Goal: Task Accomplishment & Management: Manage account settings

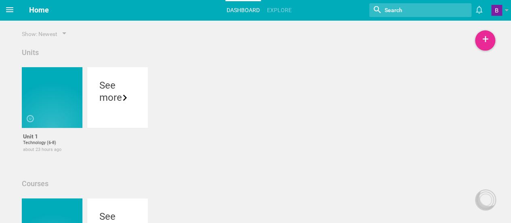
click at [12, 5] on icon at bounding box center [10, 10] width 10 height 10
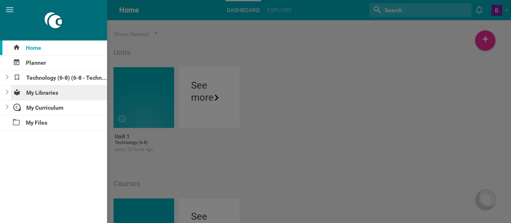
click at [47, 91] on div "My Libraries" at bounding box center [59, 92] width 97 height 15
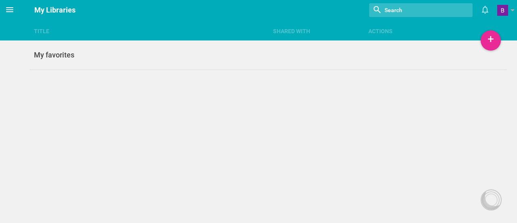
click at [6, 13] on icon at bounding box center [10, 10] width 10 height 10
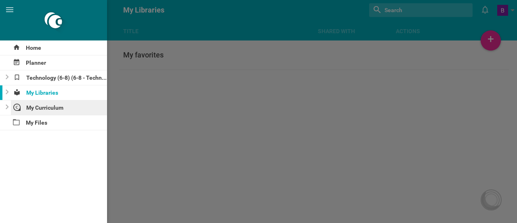
click at [40, 104] on div "My Curriculum" at bounding box center [59, 107] width 97 height 15
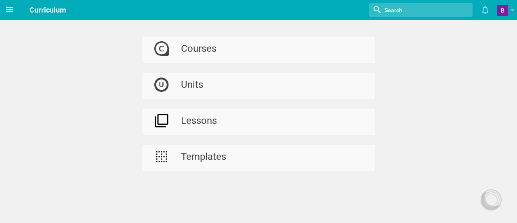
click at [6, 10] on icon at bounding box center [10, 10] width 10 height 10
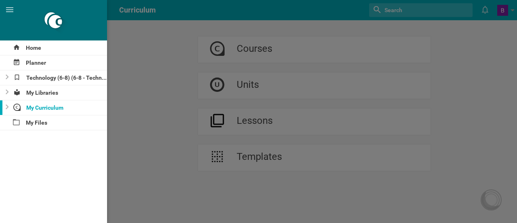
click at [267, 38] on div at bounding box center [258, 111] width 517 height 223
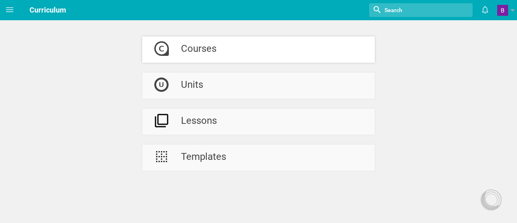
click at [239, 47] on link "Courses" at bounding box center [258, 49] width 233 height 26
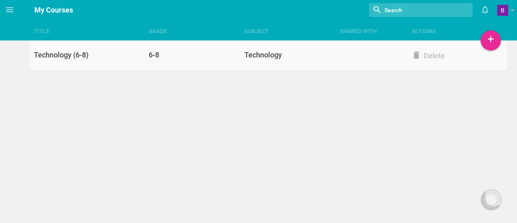
click at [106, 59] on div "Technology (6-8)" at bounding box center [89, 55] width 120 height 10
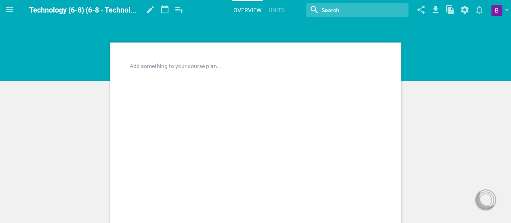
click at [188, 70] on div at bounding box center [256, 66] width 252 height 8
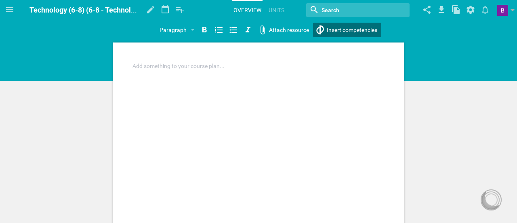
click at [332, 28] on div "Home Planner Technology (6-8) (6-8 - Technology) My Libraries My Curriculum My …" at bounding box center [258, 111] width 517 height 223
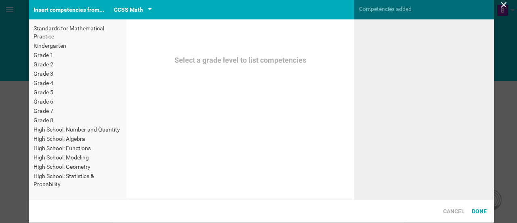
click at [132, 8] on div "CCSS Math" at bounding box center [128, 10] width 29 height 10
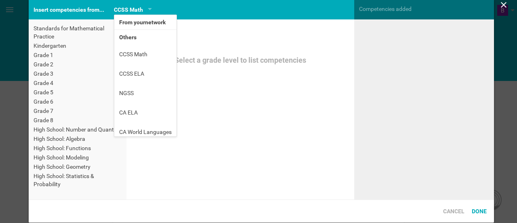
click at [142, 23] on li "From your network" at bounding box center [145, 22] width 62 height 15
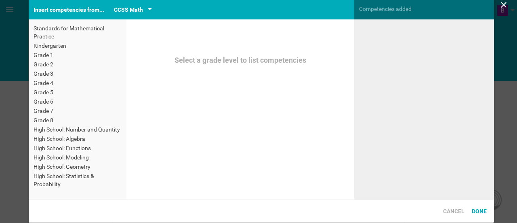
click at [138, 8] on div "CCSS Math" at bounding box center [128, 10] width 29 height 10
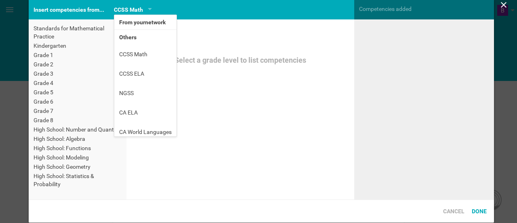
click at [392, 60] on div at bounding box center [424, 109] width 140 height 180
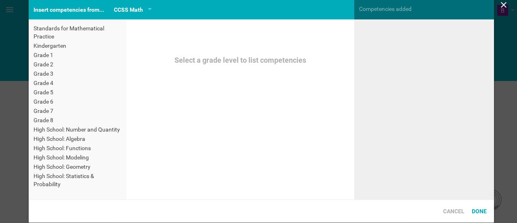
click at [502, 2] on icon at bounding box center [504, 5] width 10 height 10
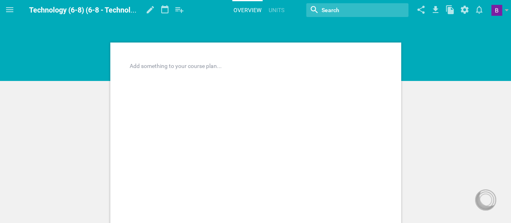
drag, startPoint x: 64, startPoint y: 0, endPoint x: 53, endPoint y: 42, distance: 42.5
click at [9, 11] on icon at bounding box center [10, 10] width 10 height 10
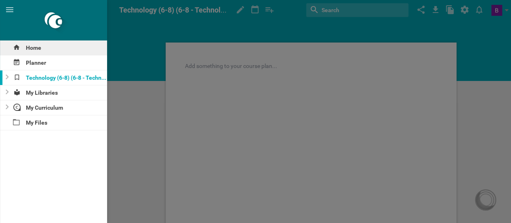
click at [48, 49] on div "Home" at bounding box center [53, 47] width 107 height 15
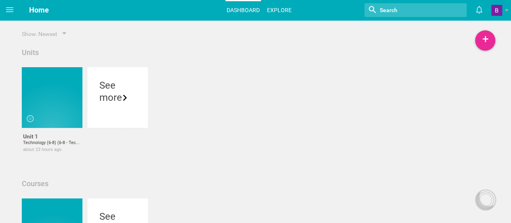
click at [281, 7] on link "Explore" at bounding box center [279, 10] width 27 height 18
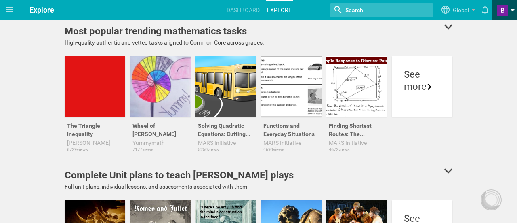
click at [504, 6] on span at bounding box center [502, 10] width 11 height 11
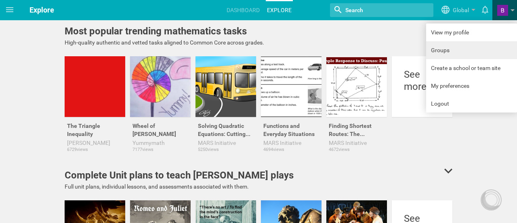
click at [446, 45] on link "Groups" at bounding box center [471, 50] width 91 height 18
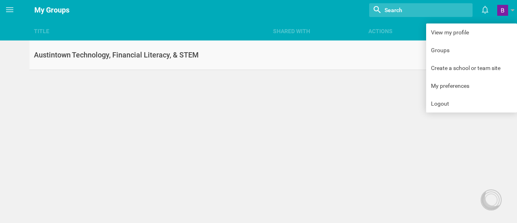
click at [188, 52] on div "Austintown Technology, Financial Literacy, & STEM" at bounding box center [148, 55] width 239 height 10
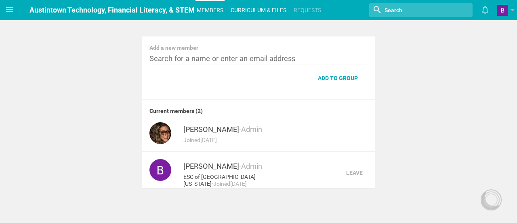
click at [265, 6] on link "Curriculum & files" at bounding box center [259, 10] width 58 height 18
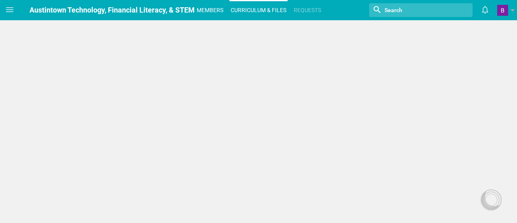
click at [210, 4] on link "Members" at bounding box center [210, 10] width 29 height 18
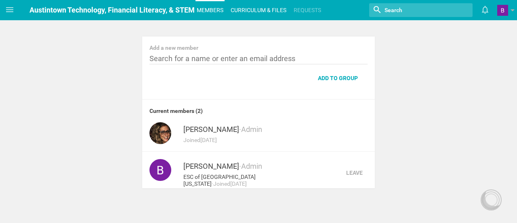
click at [265, 6] on link "Curriculum & files" at bounding box center [259, 10] width 58 height 18
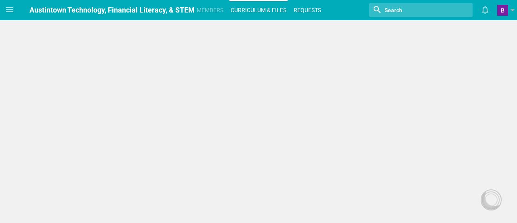
click at [305, 8] on link "Requests" at bounding box center [308, 10] width 30 height 18
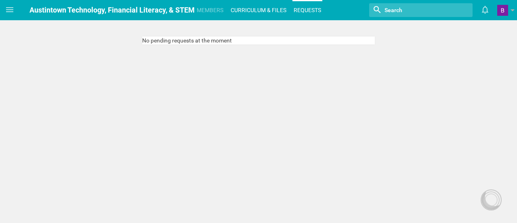
click at [269, 11] on link "Curriculum & files" at bounding box center [259, 10] width 58 height 18
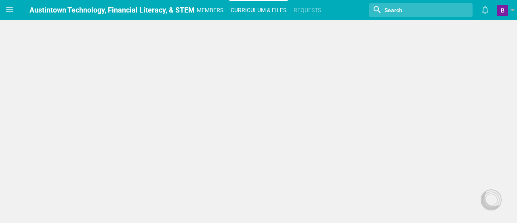
click at [211, 7] on link "Members" at bounding box center [210, 10] width 29 height 18
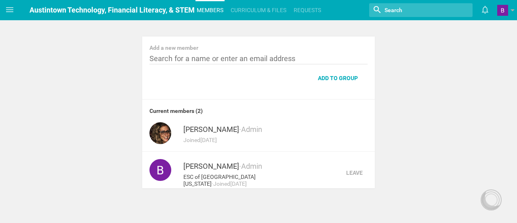
click at [156, 6] on span "Austintown Technology, Financial Literacy, & STEM" at bounding box center [111, 10] width 165 height 8
click at [2, 13] on span at bounding box center [9, 9] width 19 height 19
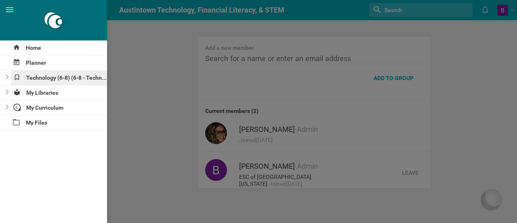
click at [52, 80] on div "Technology (6-8) (6-8 - Technology)" at bounding box center [59, 77] width 97 height 15
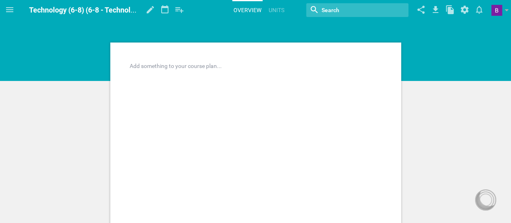
click at [215, 62] on div at bounding box center [256, 66] width 252 height 8
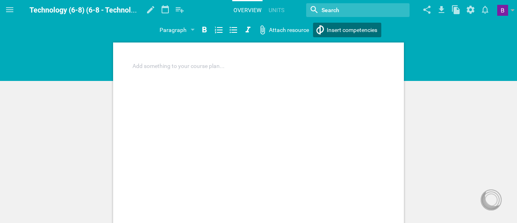
click at [339, 33] on div "Home Planner Technology (6-8) (6-8 - Technology) My Libraries My Curriculum My …" at bounding box center [258, 111] width 517 height 223
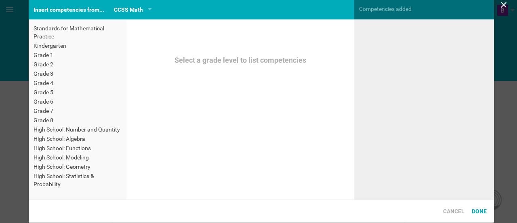
click at [86, 4] on div "Insert competencies from..." at bounding box center [69, 9] width 80 height 19
click at [129, 9] on div "CCSS Math" at bounding box center [128, 10] width 29 height 10
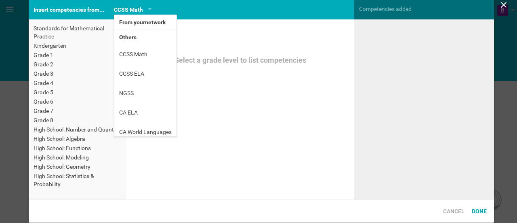
click at [132, 18] on li "From your network" at bounding box center [145, 22] width 62 height 15
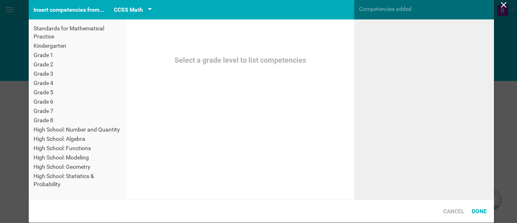
click at [131, 8] on div "CCSS Math" at bounding box center [128, 10] width 29 height 10
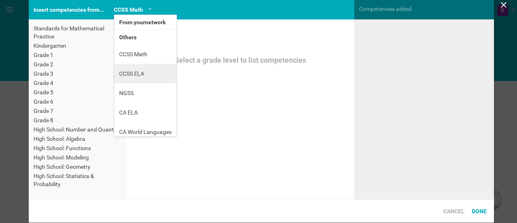
click at [142, 76] on li "CCSS ELA" at bounding box center [145, 73] width 62 height 19
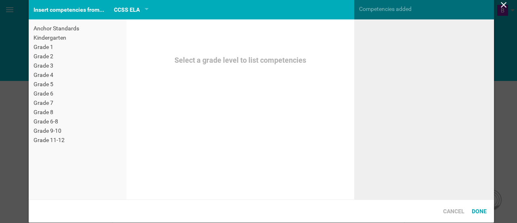
click at [138, 15] on div "CCSS ELA From your network Others CCSS Math CCSS ELA NGSS CA ELA CA World Langu…" at bounding box center [131, 9] width 44 height 19
click at [135, 8] on div "CCSS ELA" at bounding box center [127, 10] width 26 height 10
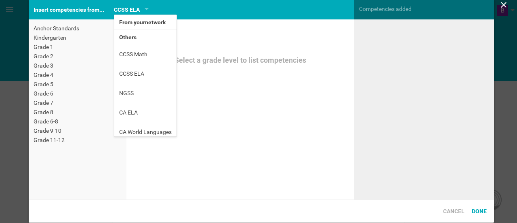
click at [500, 2] on icon at bounding box center [504, 5] width 10 height 10
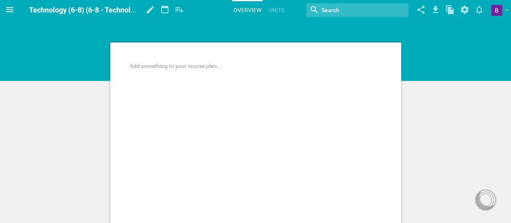
click at [6, 8] on icon at bounding box center [10, 10] width 10 height 10
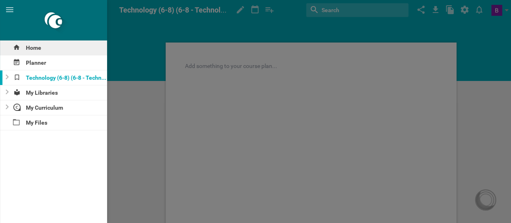
click at [47, 45] on div "Home" at bounding box center [53, 47] width 107 height 15
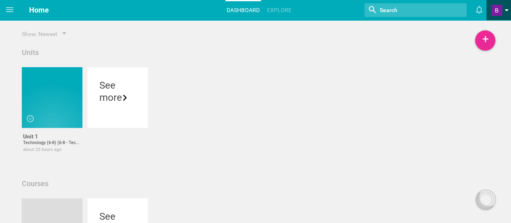
click at [496, 9] on span at bounding box center [496, 10] width 11 height 11
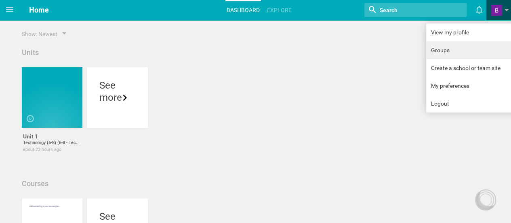
click at [443, 48] on link "Groups" at bounding box center [471, 50] width 91 height 18
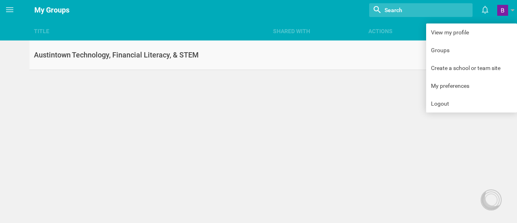
click at [335, 59] on link "Austintown Technology, Financial Literacy, & STEM" at bounding box center [268, 54] width 478 height 29
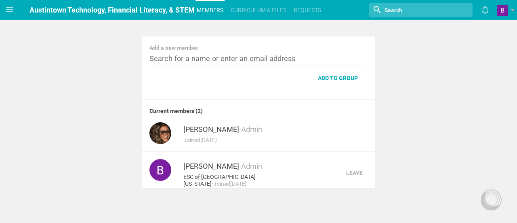
click at [255, 51] on div "Add a new member" at bounding box center [259, 48] width 218 height 8
click at [388, 136] on div "Add a new member Add to group Current members ( 2 ) [PERSON_NAME] · Admin Joine…" at bounding box center [258, 94] width 517 height 188
click at [488, 202] on div at bounding box center [491, 199] width 13 height 13
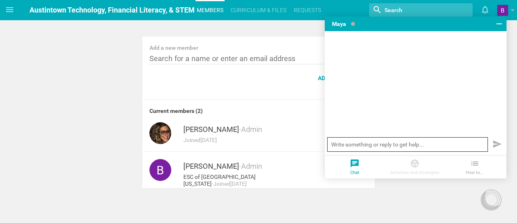
click at [387, 144] on input "text" at bounding box center [407, 144] width 161 height 15
type input "j"
type input "how can i add a"
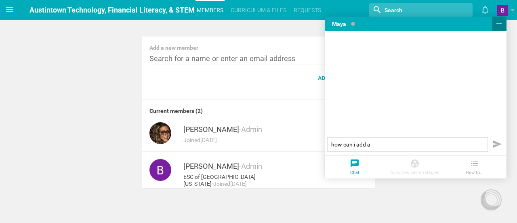
click at [496, 22] on icon at bounding box center [500, 24] width 10 height 10
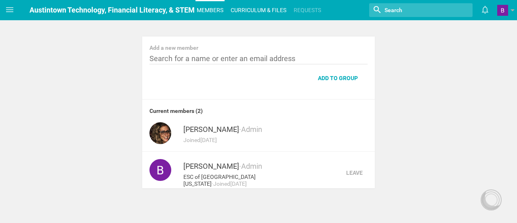
click at [252, 6] on link "Curriculum & files" at bounding box center [259, 10] width 58 height 18
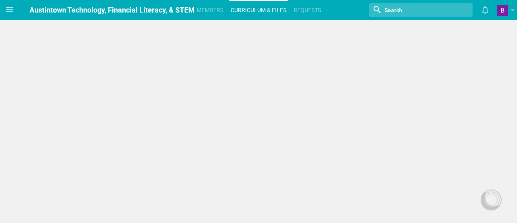
click at [207, 122] on div "Home Planner Technology (6-8) (6-8 - Technology) My Libraries My Curriculum My …" at bounding box center [258, 111] width 517 height 223
click at [84, 8] on span "Austintown Technology, Financial Literacy, & STEM" at bounding box center [111, 10] width 165 height 8
click at [11, 7] on icon at bounding box center [10, 10] width 10 height 10
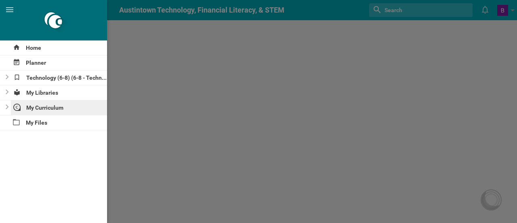
click at [49, 105] on div "My Curriculum" at bounding box center [59, 107] width 97 height 15
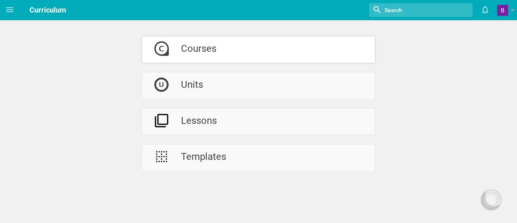
click at [213, 48] on div "Courses" at bounding box center [199, 49] width 36 height 26
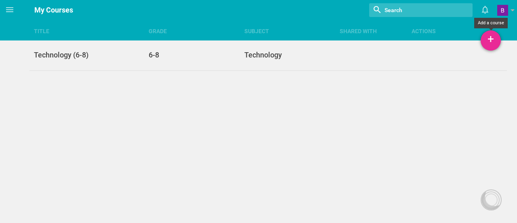
click at [486, 45] on div "+" at bounding box center [491, 40] width 20 height 20
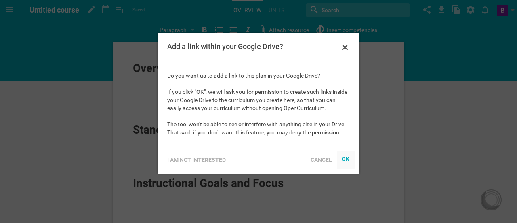
click at [343, 157] on div "OK" at bounding box center [346, 159] width 8 height 6
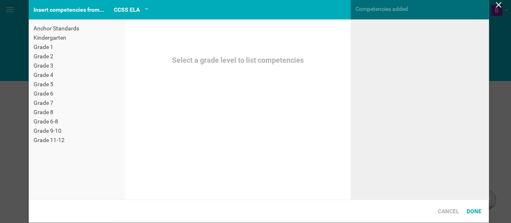
click at [324, 29] on div "Home Planner Technology (6-8) (6-8 - Technology) Untitled course My Libraries M…" at bounding box center [255, 111] width 511 height 223
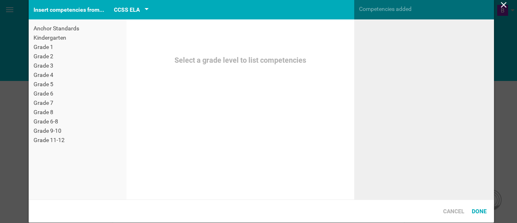
click at [129, 11] on div "CCSS ELA" at bounding box center [127, 10] width 26 height 10
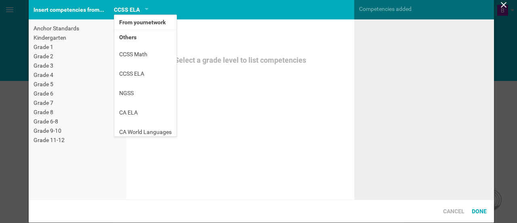
click at [140, 25] on li "From your network" at bounding box center [145, 22] width 62 height 15
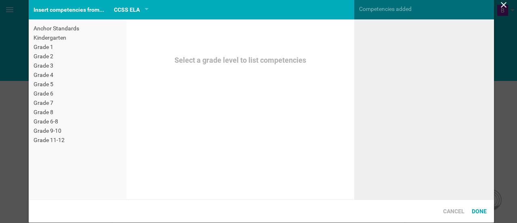
click at [505, 3] on icon at bounding box center [504, 5] width 10 height 10
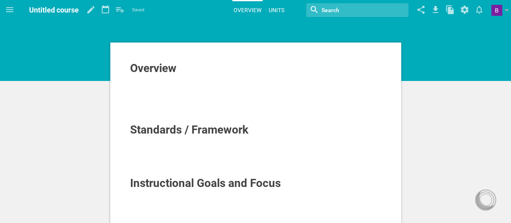
click at [273, 10] on link "Units" at bounding box center [277, 10] width 18 height 18
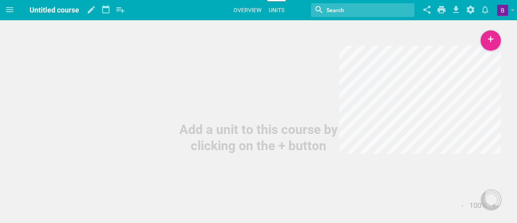
click at [251, 12] on link "Overview" at bounding box center [247, 10] width 30 height 18
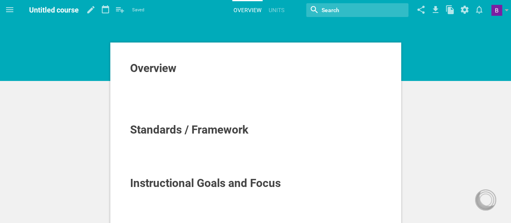
click at [183, 78] on div at bounding box center [256, 79] width 252 height 8
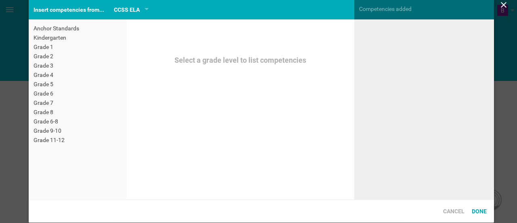
click at [344, 29] on div "Home Planner Technology (6-8) (6-8 - Technology) Untitled course My Libraries M…" at bounding box center [258, 111] width 517 height 223
click at [133, 13] on div "CCSS ELA" at bounding box center [127, 10] width 26 height 10
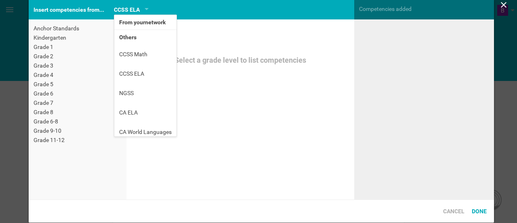
click at [139, 23] on li "From your network" at bounding box center [145, 22] width 62 height 15
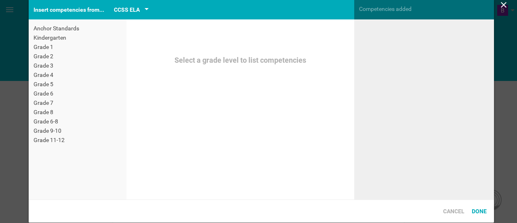
click at [136, 13] on div "CCSS ELA" at bounding box center [127, 10] width 26 height 10
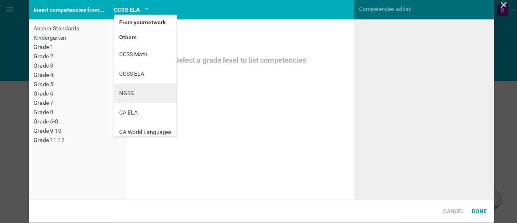
scroll to position [5, 0]
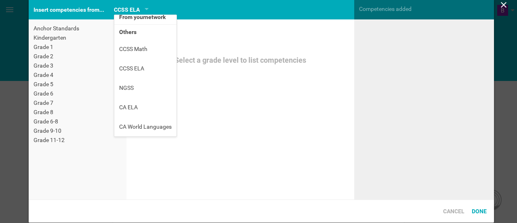
click at [503, 4] on icon at bounding box center [504, 5] width 10 height 10
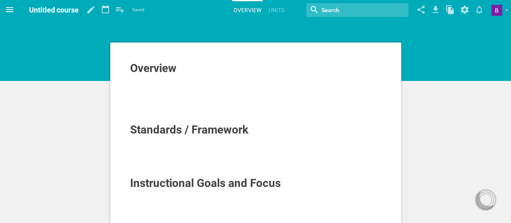
click at [13, 8] on icon at bounding box center [9, 9] width 7 height 5
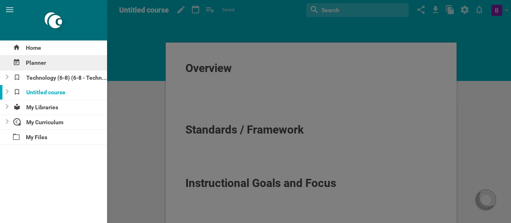
click at [39, 60] on div "Planner" at bounding box center [53, 62] width 107 height 15
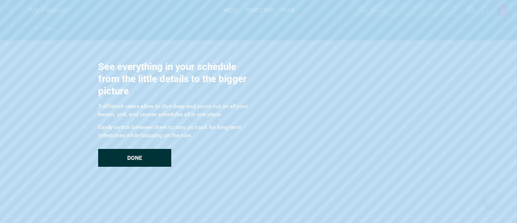
click at [128, 149] on div "Done" at bounding box center [134, 158] width 73 height 18
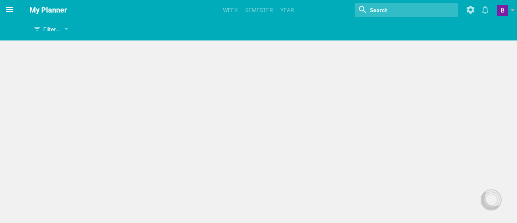
click at [8, 11] on div "thhfgh Filter... Show everything Units Lessons Events Google Calendar events Co…" at bounding box center [258, 111] width 517 height 223
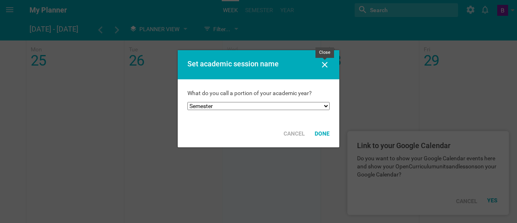
click at [322, 63] on icon at bounding box center [325, 65] width 10 height 10
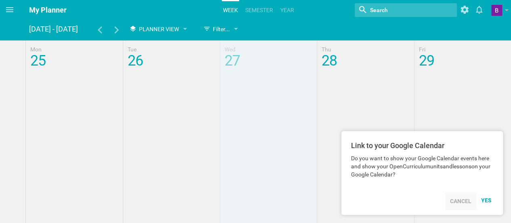
click at [455, 201] on div "Cancel" at bounding box center [460, 201] width 31 height 18
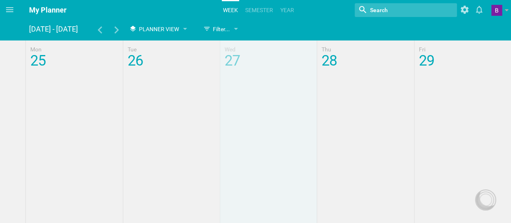
click at [218, 30] on div "Filter..." at bounding box center [216, 29] width 27 height 10
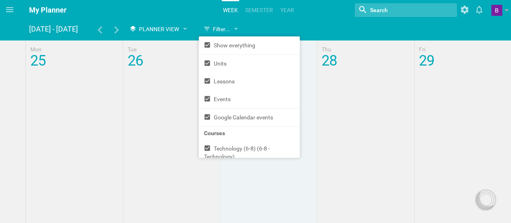
click at [15, 10] on span at bounding box center [9, 9] width 19 height 19
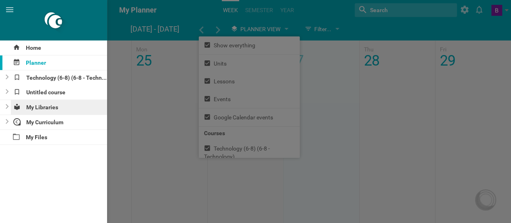
click at [52, 103] on div "My Libraries" at bounding box center [59, 107] width 97 height 15
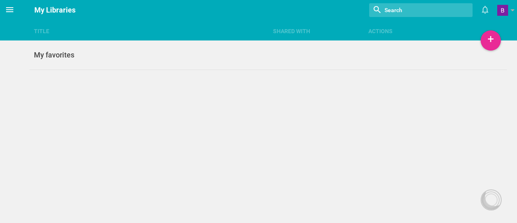
click at [11, 7] on icon at bounding box center [10, 10] width 10 height 10
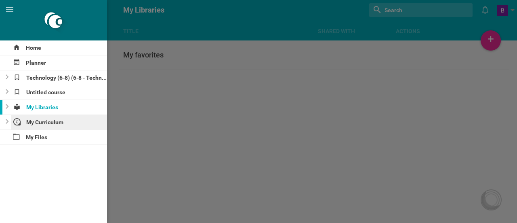
click at [46, 124] on div "My Curriculum" at bounding box center [59, 122] width 97 height 15
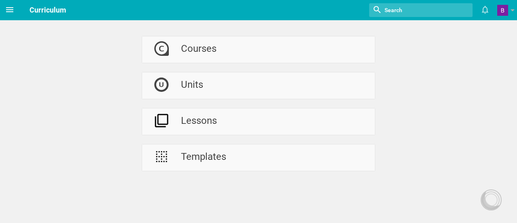
click at [18, 11] on span at bounding box center [9, 9] width 19 height 19
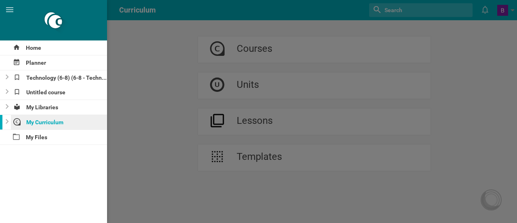
click at [54, 122] on div "My Curriculum" at bounding box center [59, 122] width 97 height 15
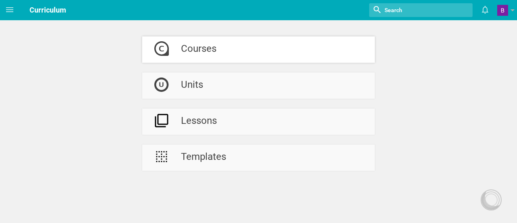
click at [196, 39] on div "Courses" at bounding box center [199, 49] width 36 height 26
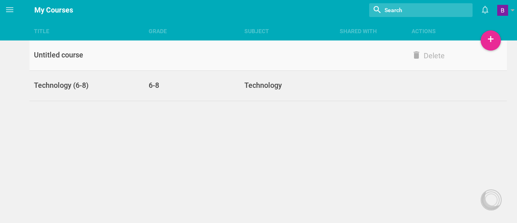
click at [91, 57] on div "Untitled course" at bounding box center [89, 55] width 120 height 10
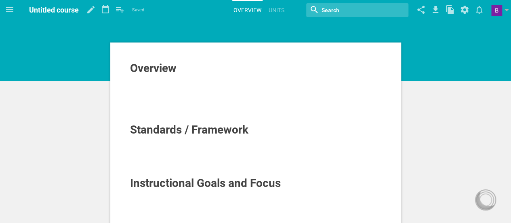
click at [255, 67] on div "Overview" at bounding box center [256, 68] width 252 height 13
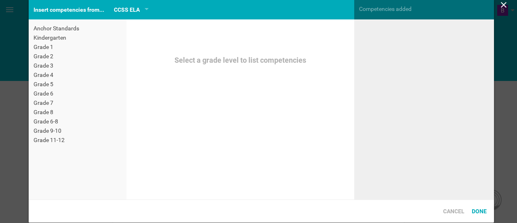
click at [331, 31] on div "Home Planner Technology (6-8) (6-8 - Technology) Untitled course My Libraries M…" at bounding box center [258, 111] width 517 height 223
click at [144, 3] on div "CCSS ELA From your network Others CCSS Math CCSS ELA NGSS CA ELA CA World Langu…" at bounding box center [131, 9] width 44 height 19
click at [142, 9] on div "CCSS ELA" at bounding box center [131, 10] width 35 height 10
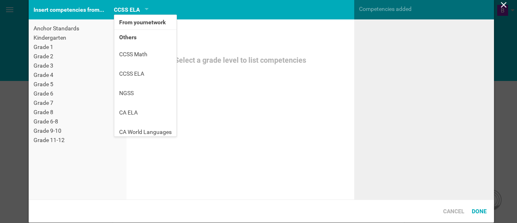
click at [333, 39] on div "Select a grade level to list competencies" at bounding box center [240, 109] width 228 height 180
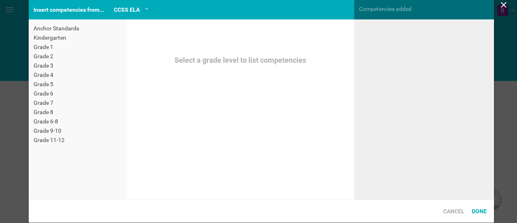
click at [432, 12] on div "Competencies added" at bounding box center [424, 9] width 140 height 18
click at [503, 4] on icon at bounding box center [504, 5] width 6 height 6
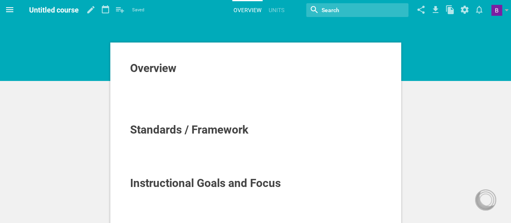
click at [12, 13] on icon at bounding box center [10, 10] width 10 height 10
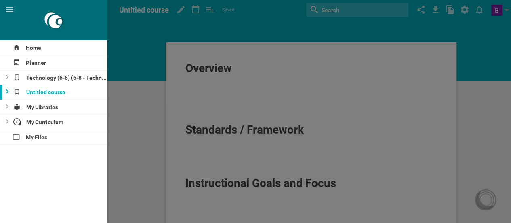
click at [6, 91] on icon at bounding box center [7, 91] width 3 height 5
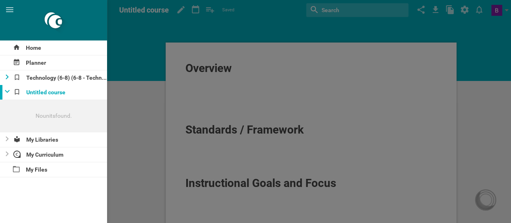
click at [9, 75] on div at bounding box center [5, 77] width 10 height 15
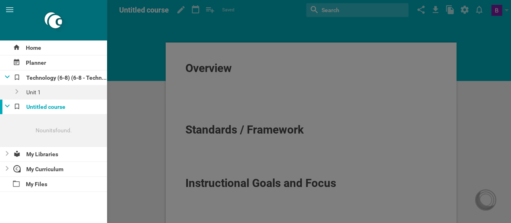
click at [9, 76] on icon at bounding box center [7, 76] width 5 height 3
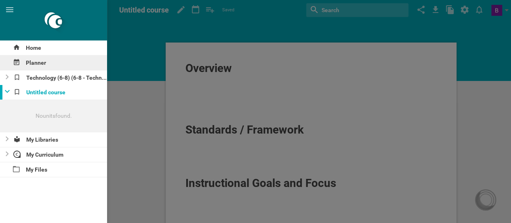
click at [52, 64] on div "Planner" at bounding box center [53, 62] width 107 height 15
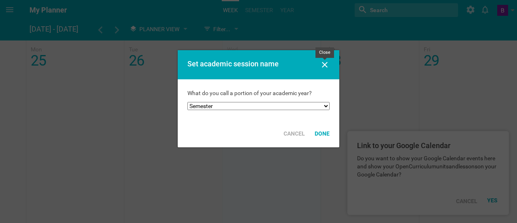
click at [326, 66] on icon at bounding box center [325, 65] width 6 height 6
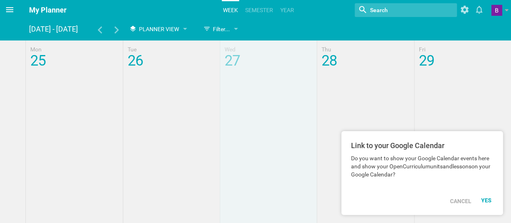
click at [9, 11] on icon at bounding box center [10, 10] width 10 height 10
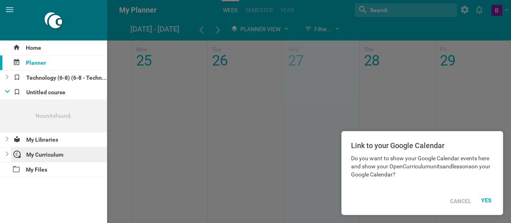
click at [50, 158] on div "My Curriculum" at bounding box center [59, 154] width 97 height 15
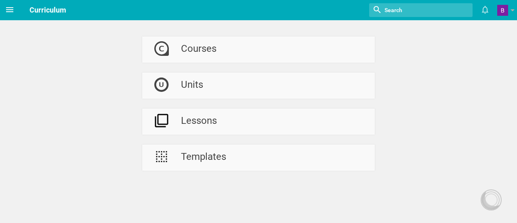
click at [8, 7] on icon at bounding box center [9, 9] width 7 height 5
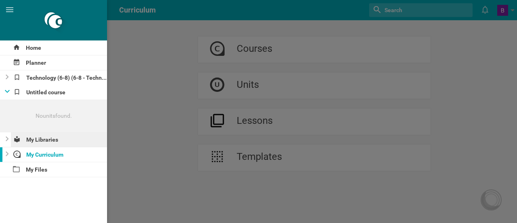
click at [21, 137] on div "My Libraries" at bounding box center [59, 139] width 97 height 15
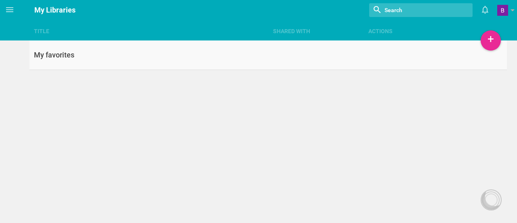
click at [66, 49] on link "My favorites" at bounding box center [268, 54] width 478 height 29
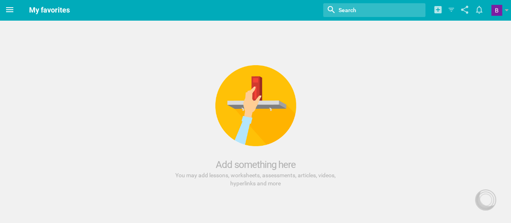
click at [6, 5] on icon at bounding box center [10, 10] width 10 height 10
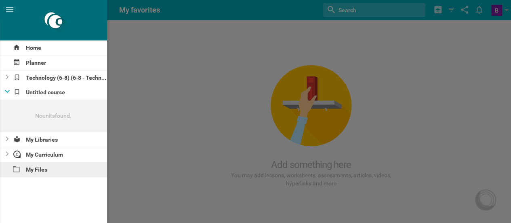
click at [44, 170] on div "My Files" at bounding box center [53, 169] width 107 height 15
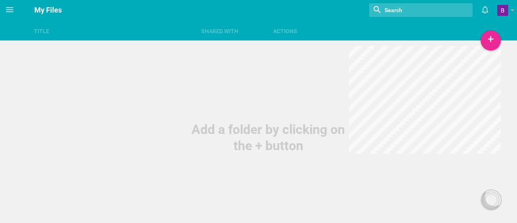
click at [17, 0] on header "Home Planner Technology (6-8) (6-8 - Technology) Untitled course No units found…" at bounding box center [258, 10] width 517 height 20
click at [8, 6] on icon at bounding box center [10, 10] width 10 height 10
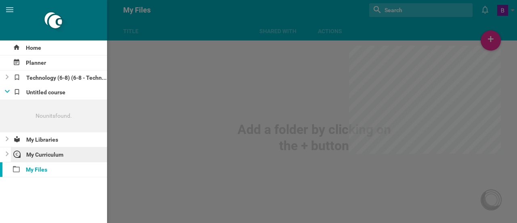
click at [50, 155] on div "My Curriculum" at bounding box center [59, 154] width 97 height 15
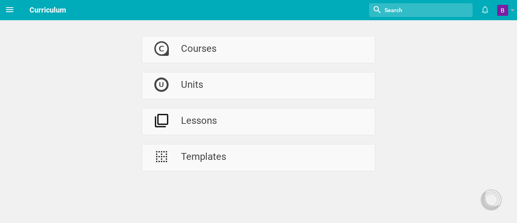
click at [9, 9] on icon at bounding box center [9, 9] width 7 height 5
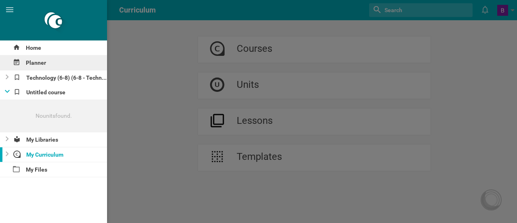
click at [48, 64] on div "Planner" at bounding box center [53, 62] width 107 height 15
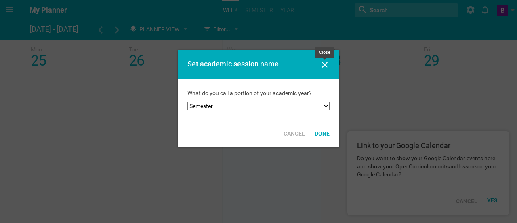
click at [323, 61] on icon at bounding box center [325, 65] width 10 height 10
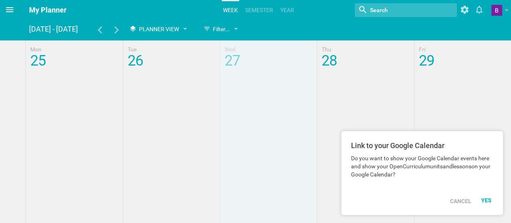
click at [4, 5] on span at bounding box center [9, 9] width 19 height 19
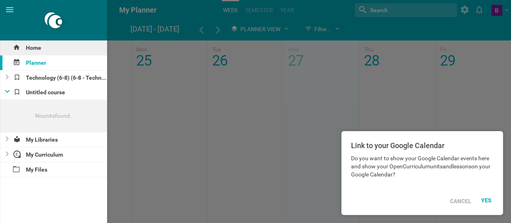
click at [61, 50] on div "Home" at bounding box center [53, 47] width 107 height 15
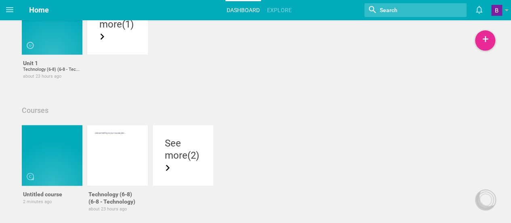
scroll to position [86, 0]
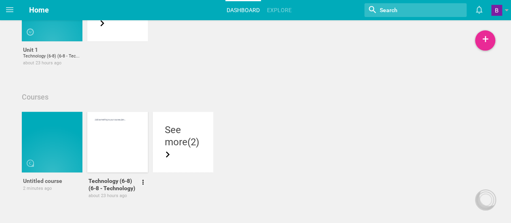
click at [112, 128] on div at bounding box center [117, 142] width 61 height 61
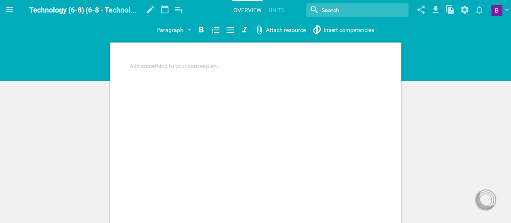
click at [200, 66] on div at bounding box center [256, 66] width 252 height 8
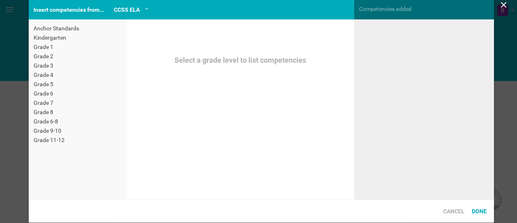
click at [325, 32] on div "Home Planner Technology (6-8) (6-8 - Technology) Untitled course No units found…" at bounding box center [258, 111] width 517 height 223
click at [140, 11] on div "CCSS ELA" at bounding box center [131, 10] width 35 height 10
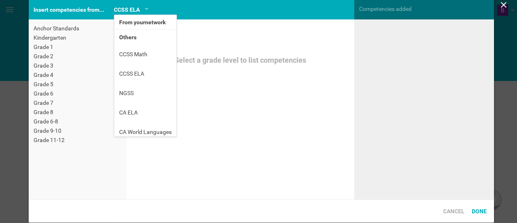
click at [145, 22] on li "From your network" at bounding box center [145, 22] width 62 height 15
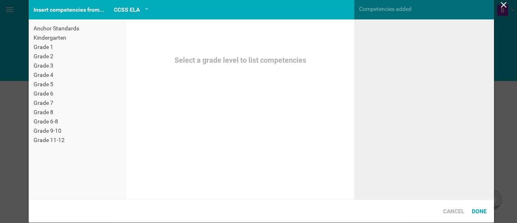
click at [500, 8] on icon at bounding box center [504, 5] width 10 height 10
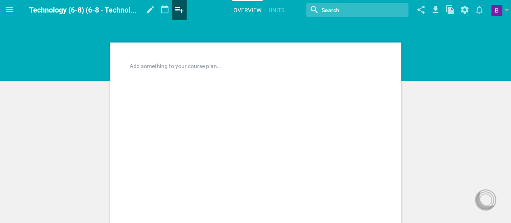
click at [181, 7] on icon at bounding box center [179, 9] width 15 height 19
click at [174, 12] on icon at bounding box center [179, 9] width 15 height 19
click at [14, 7] on icon at bounding box center [10, 10] width 10 height 10
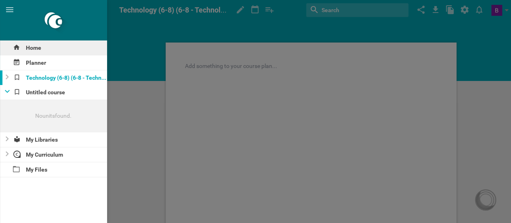
click at [27, 48] on div "Home" at bounding box center [53, 47] width 107 height 15
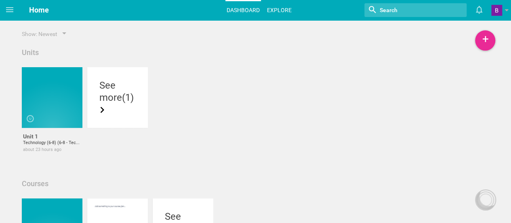
click at [271, 9] on link "Explore" at bounding box center [279, 10] width 27 height 18
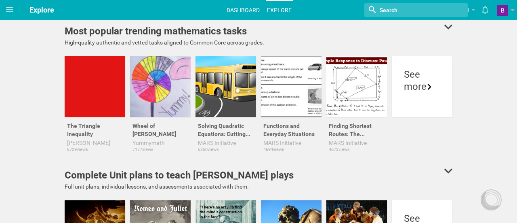
click at [245, 11] on link "Dashboard" at bounding box center [243, 10] width 36 height 18
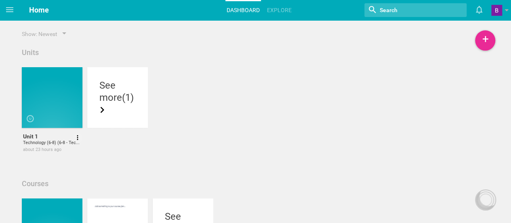
click at [42, 101] on div at bounding box center [52, 97] width 61 height 61
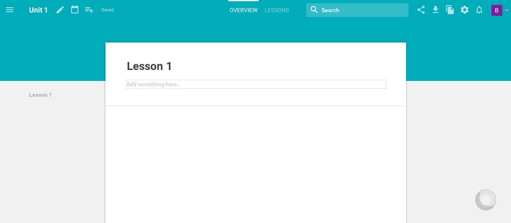
click at [196, 85] on div at bounding box center [256, 84] width 259 height 8
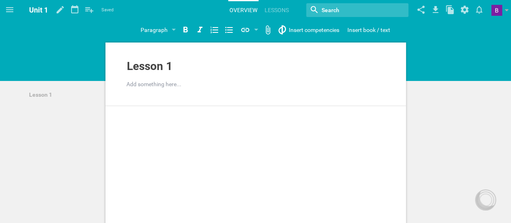
click at [365, 7] on input "textbox" at bounding box center [351, 10] width 61 height 11
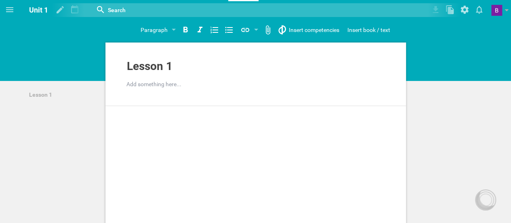
click at [424, 29] on hgroup "Paragraph Section Subsection Title Paragraph Website URL… Google Drive file (or…" at bounding box center [265, 29] width 492 height 19
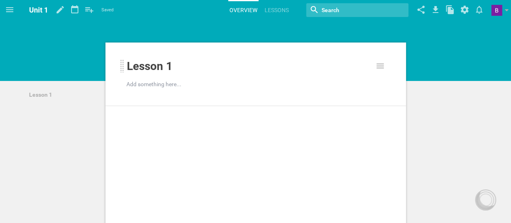
click at [294, 75] on div "Lesson 1" at bounding box center [250, 69] width 248 height 20
click at [341, 8] on input "textbox" at bounding box center [351, 10] width 61 height 11
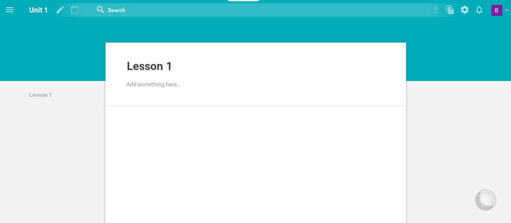
click at [196, 89] on div "Lesson 1 Add to other unit ... Duplicate Hide from public Delete Add something …" at bounding box center [255, 82] width 301 height 46
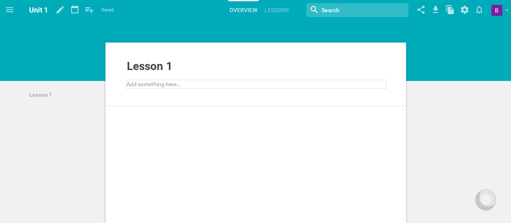
click at [177, 83] on div at bounding box center [256, 84] width 259 height 8
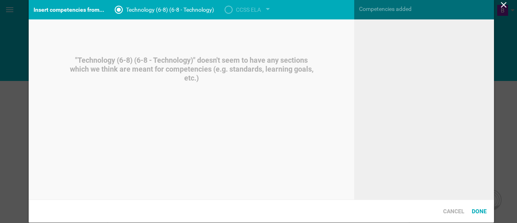
click at [318, 32] on div "Home Planner Technology (6-8) (6-8 - Technology) Untitled course No units found…" at bounding box center [258, 111] width 517 height 223
click at [255, 7] on div "CCSS ELA" at bounding box center [248, 10] width 25 height 10
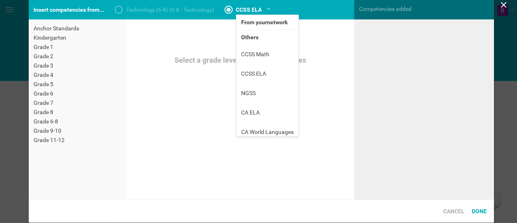
click at [501, 5] on icon at bounding box center [504, 5] width 10 height 10
